Goal: Find specific page/section: Find specific page/section

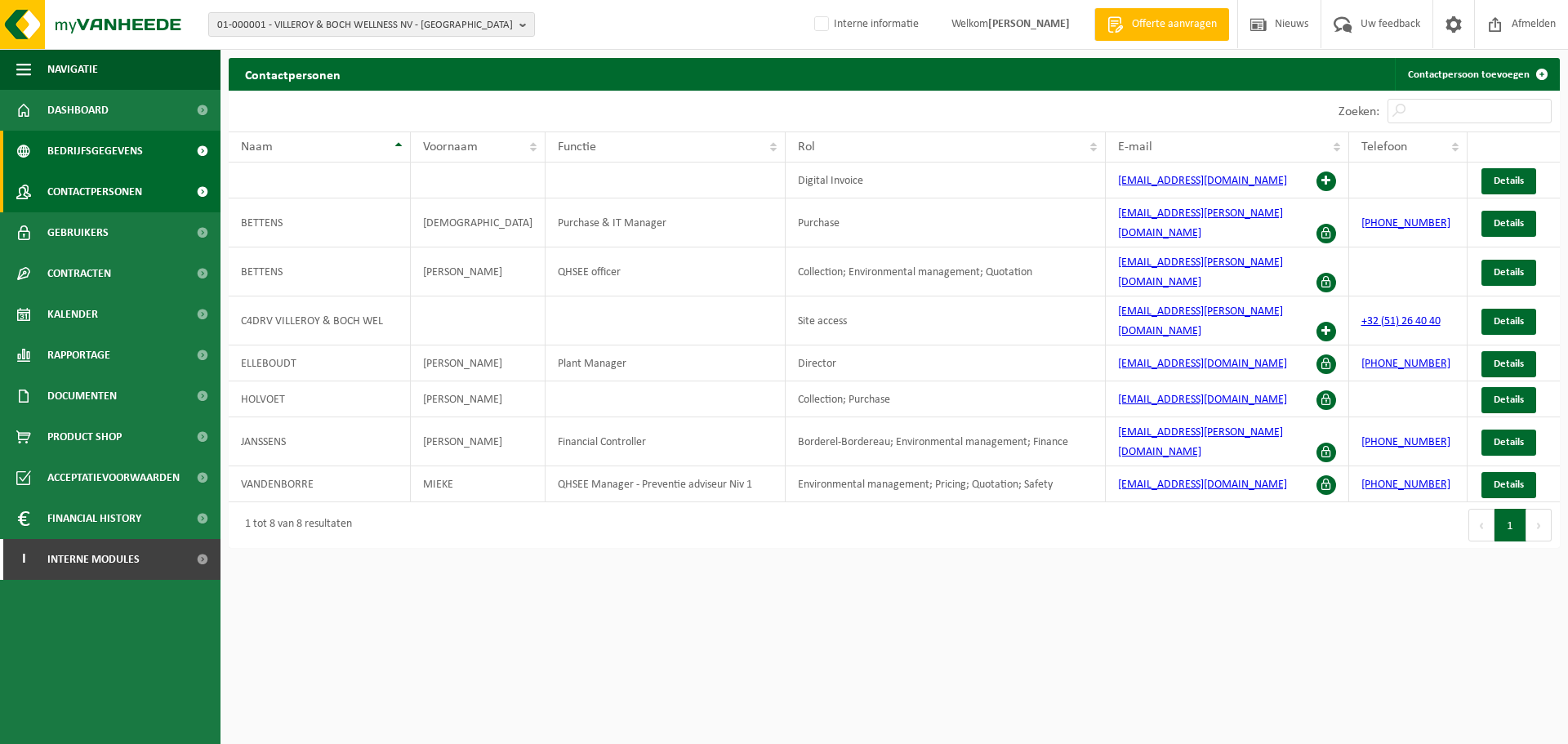
click at [45, 149] on link "Bedrijfsgegevens" at bounding box center [110, 151] width 221 height 41
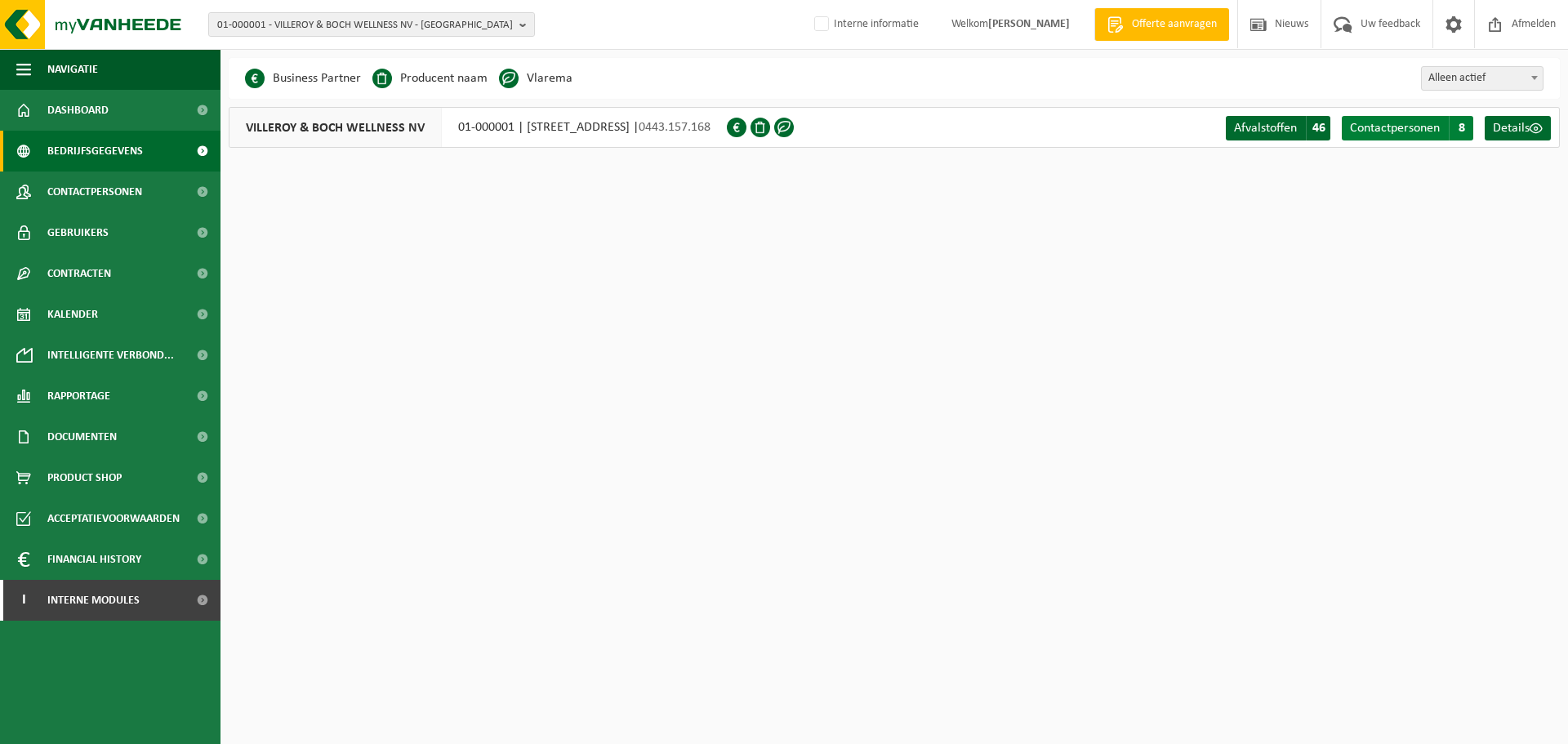
click at [1407, 127] on span "Contactpersonen" at bounding box center [1395, 128] width 90 height 13
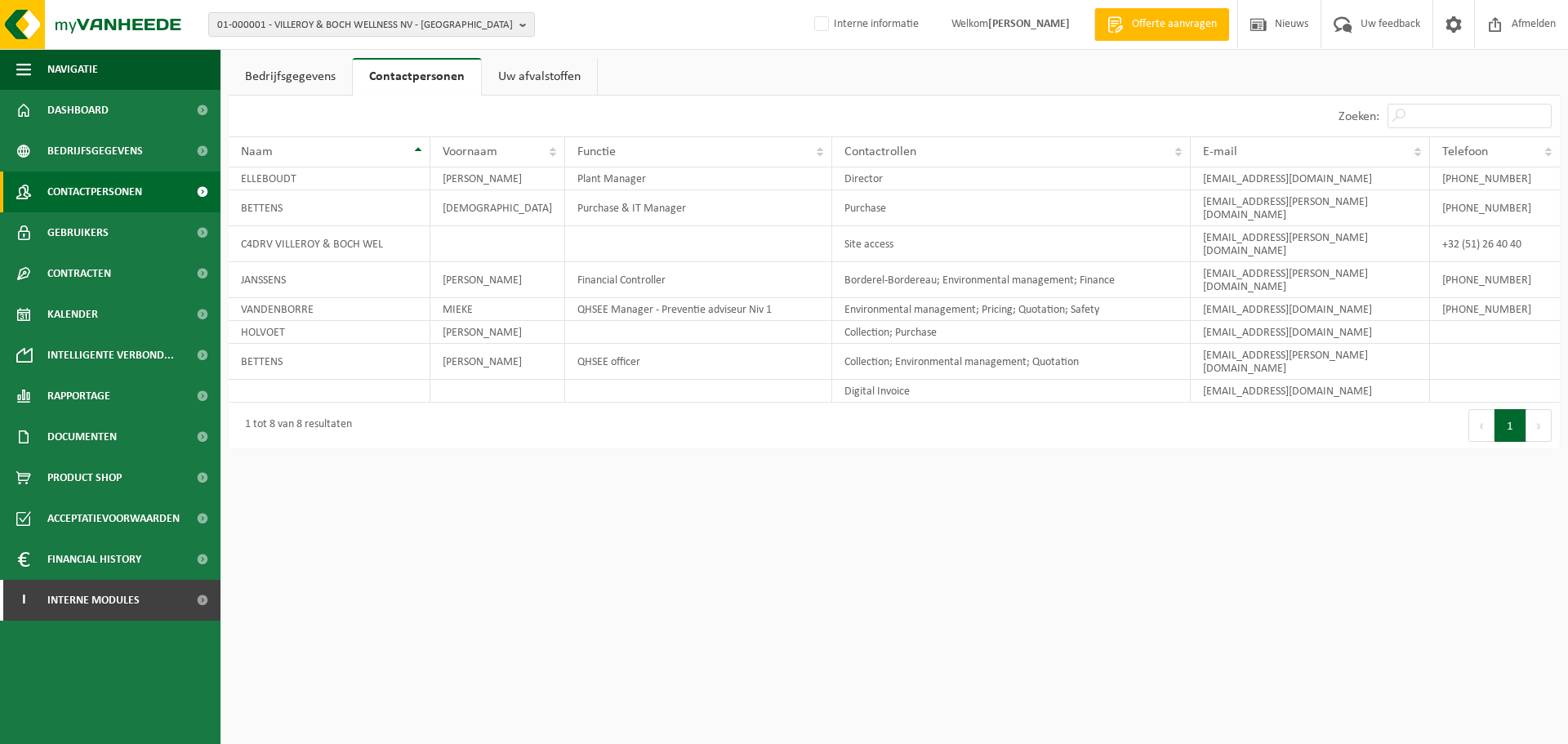
click at [116, 190] on span "Contactpersonen" at bounding box center [95, 191] width 95 height 41
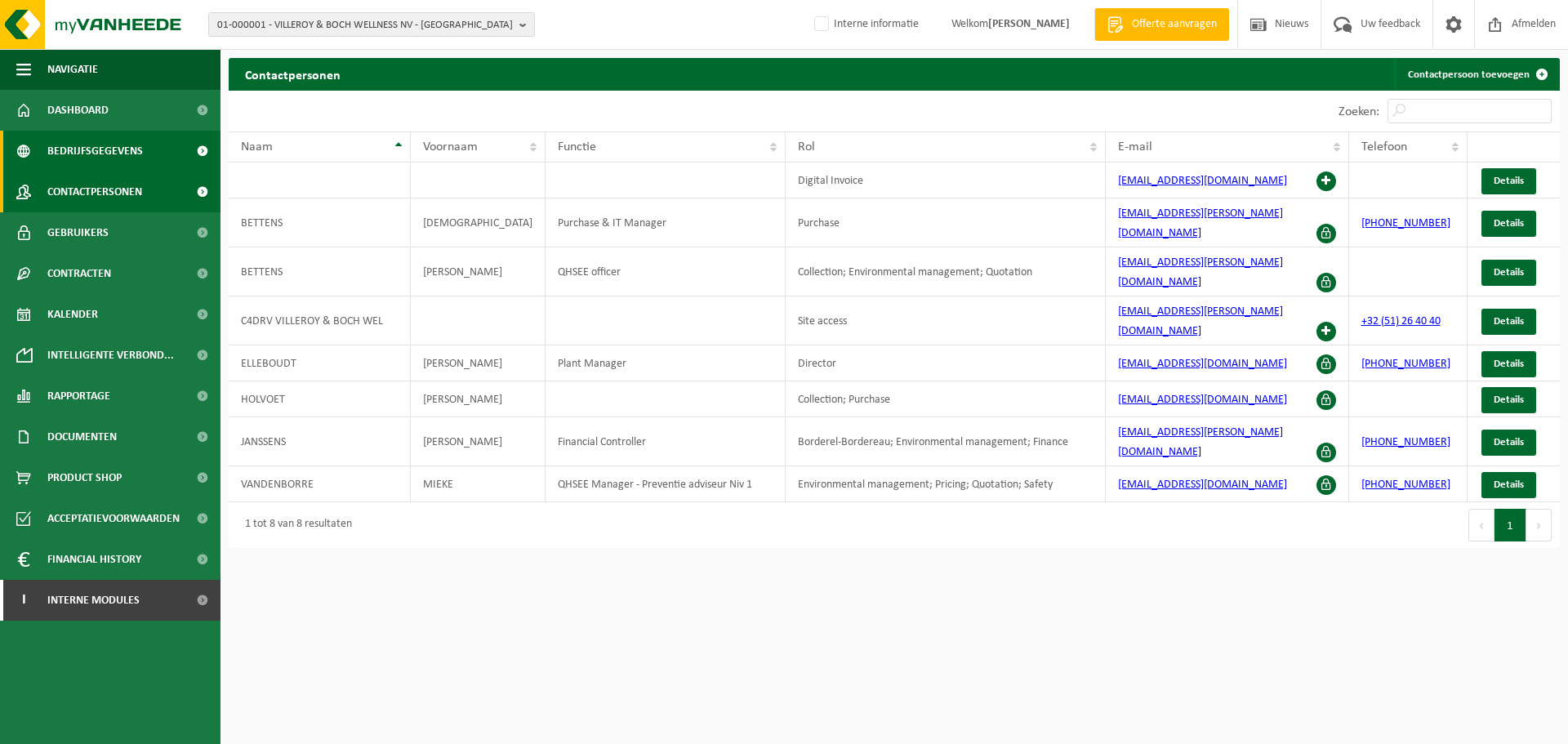
click at [113, 147] on span "Bedrijfsgegevens" at bounding box center [95, 151] width 95 height 41
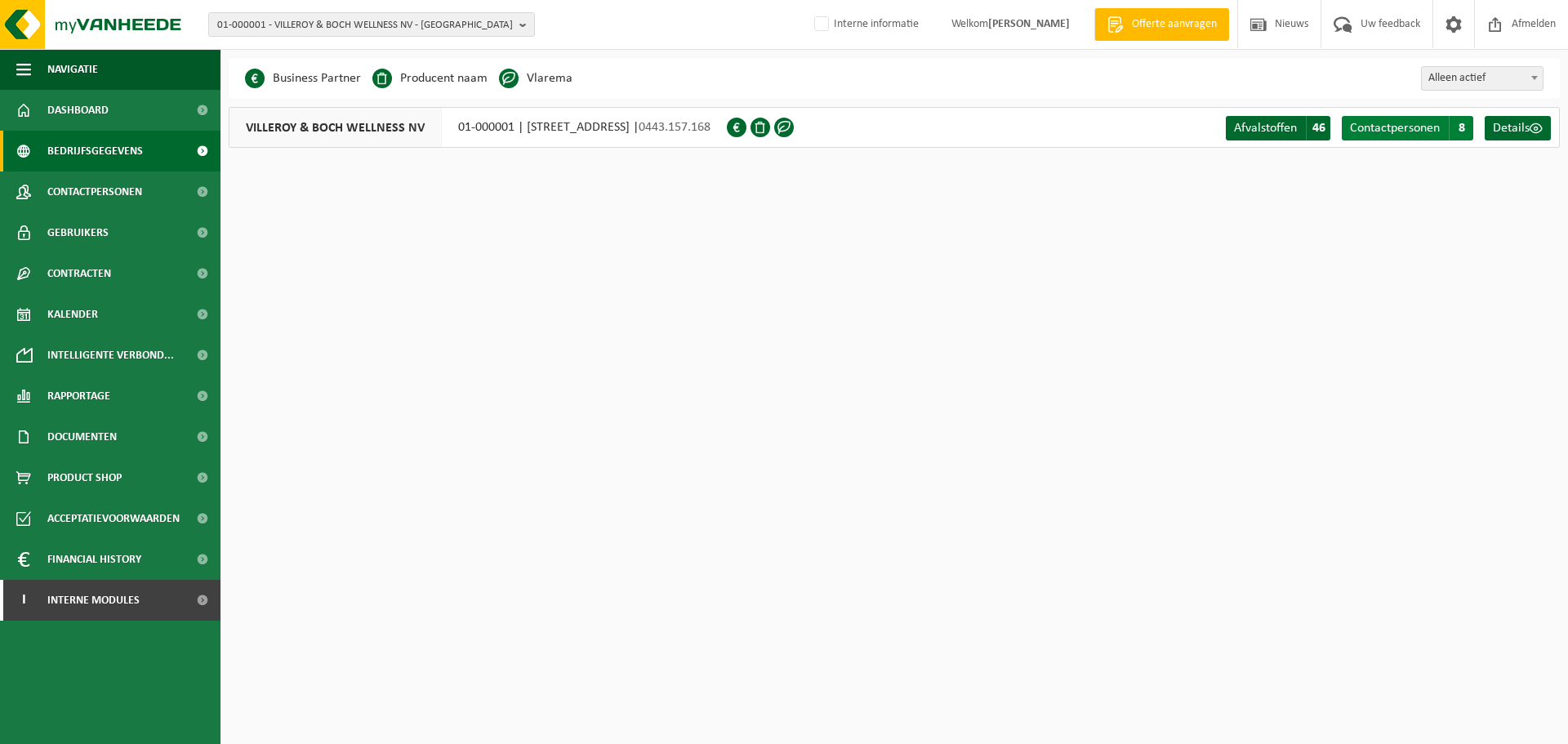
click at [1384, 118] on link "Contactpersonen C 8" at bounding box center [1408, 128] width 131 height 24
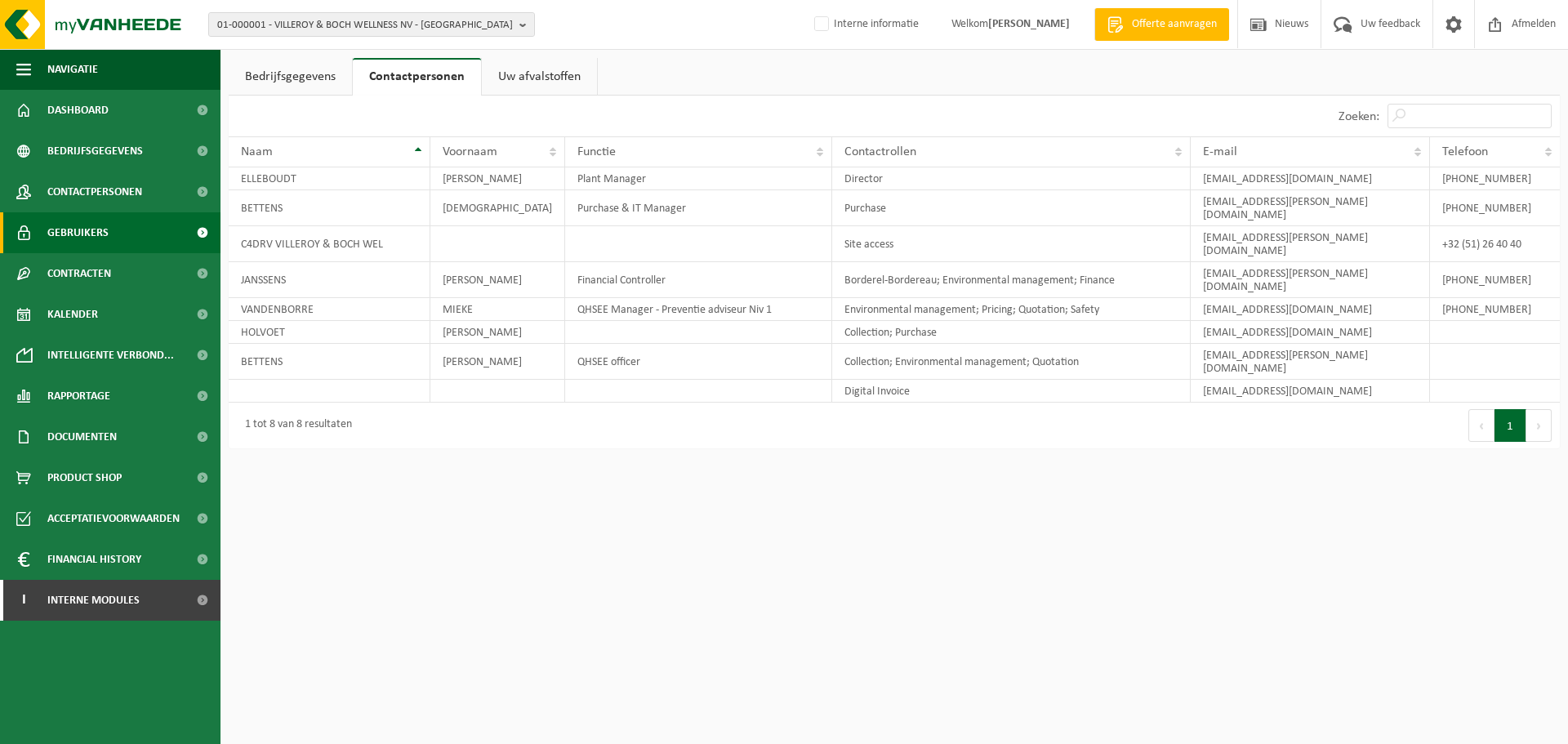
click at [101, 238] on span "Gebruikers" at bounding box center [78, 233] width 61 height 41
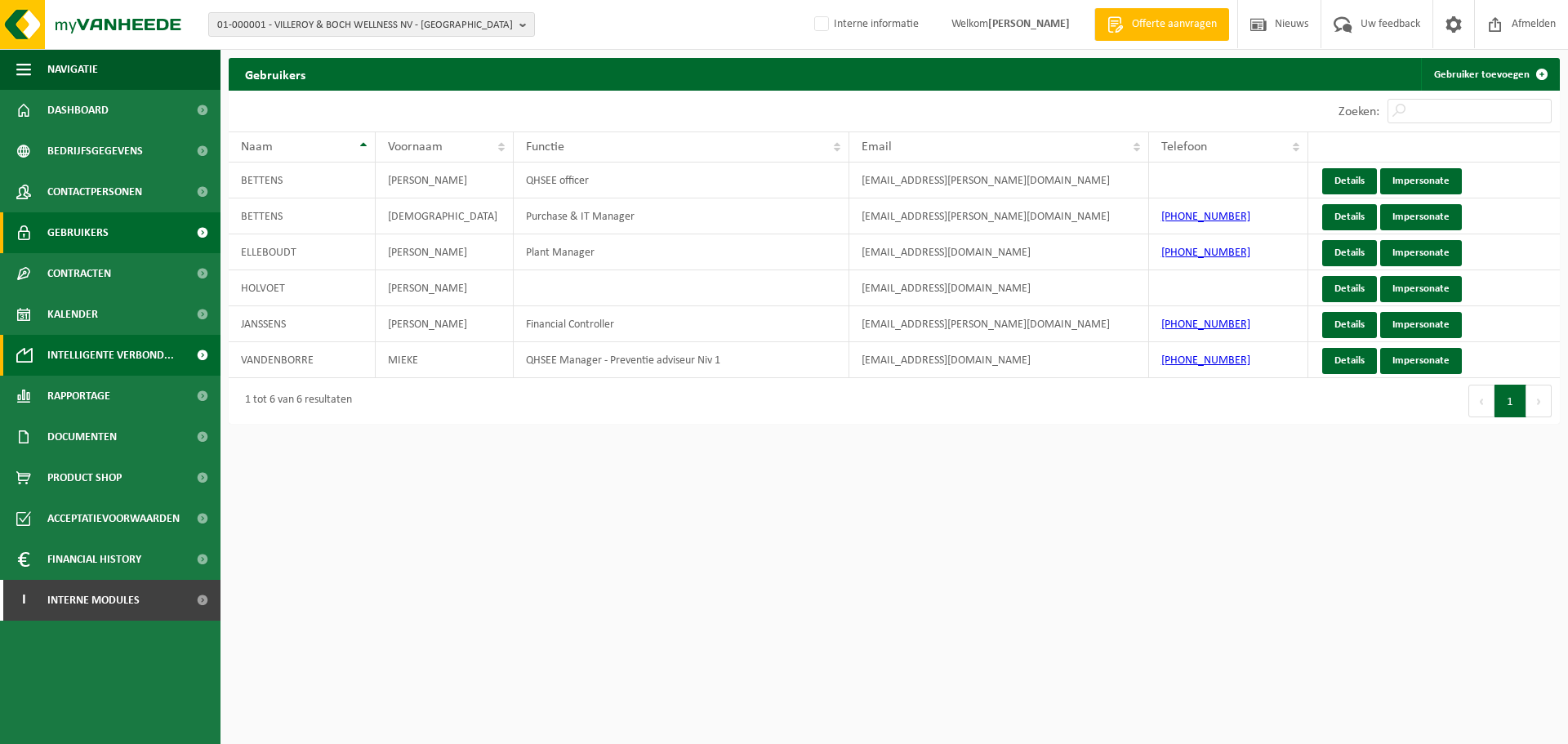
click at [131, 350] on span "Intelligente verbond..." at bounding box center [111, 355] width 126 height 41
